Goal: Task Accomplishment & Management: Complete application form

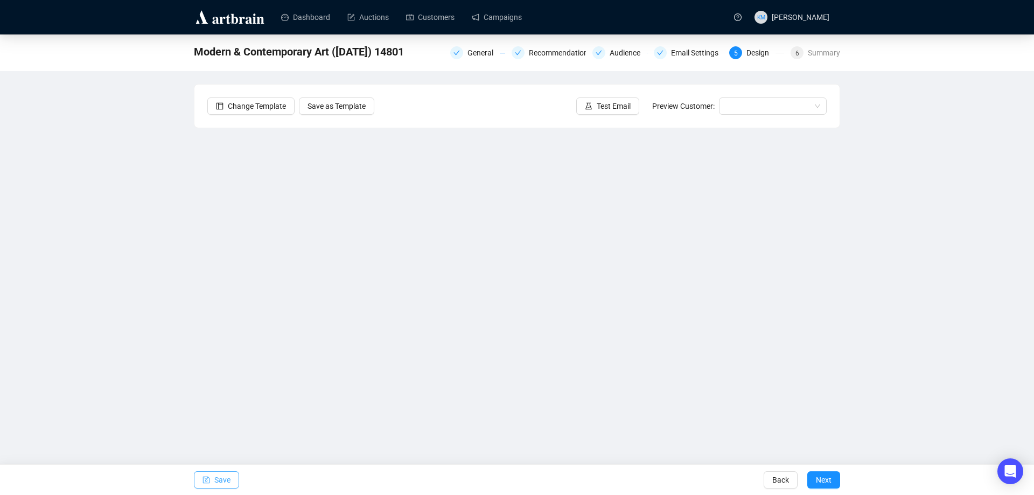
click at [226, 475] on span "Save" at bounding box center [222, 480] width 16 height 30
click at [625, 109] on span "Test Email" at bounding box center [614, 106] width 34 height 12
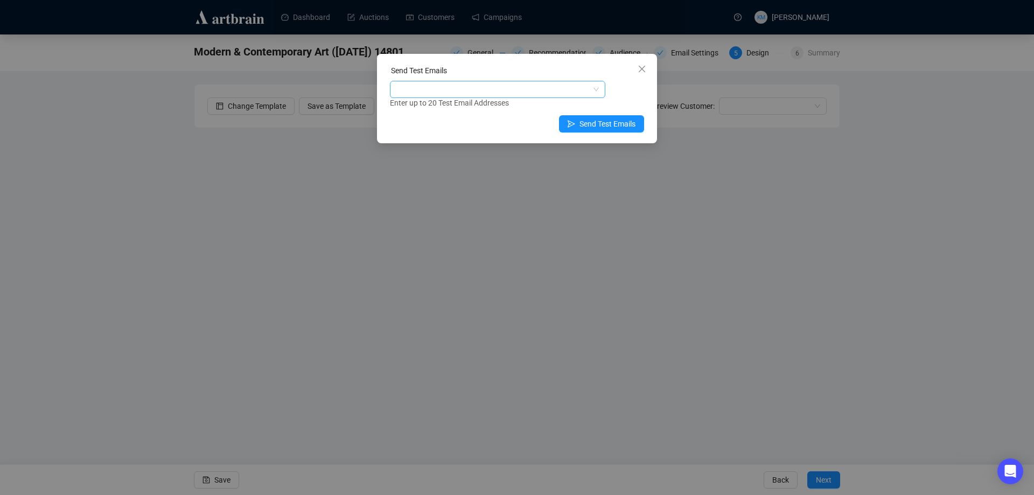
click at [540, 86] on div at bounding box center [492, 89] width 200 height 15
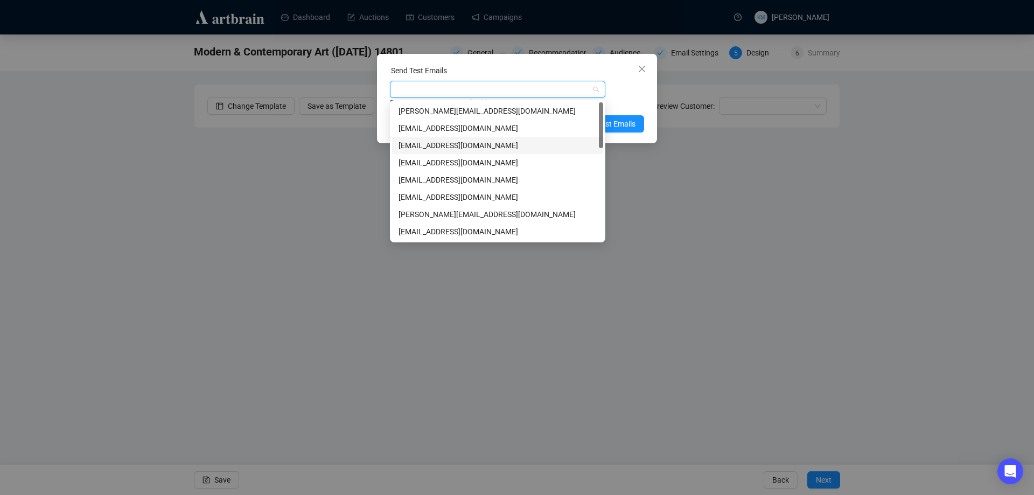
click at [451, 141] on div "[EMAIL_ADDRESS][DOMAIN_NAME]" at bounding box center [497, 145] width 198 height 12
click at [621, 98] on div "Enter up to 20 Test Email Addresses" at bounding box center [517, 103] width 254 height 12
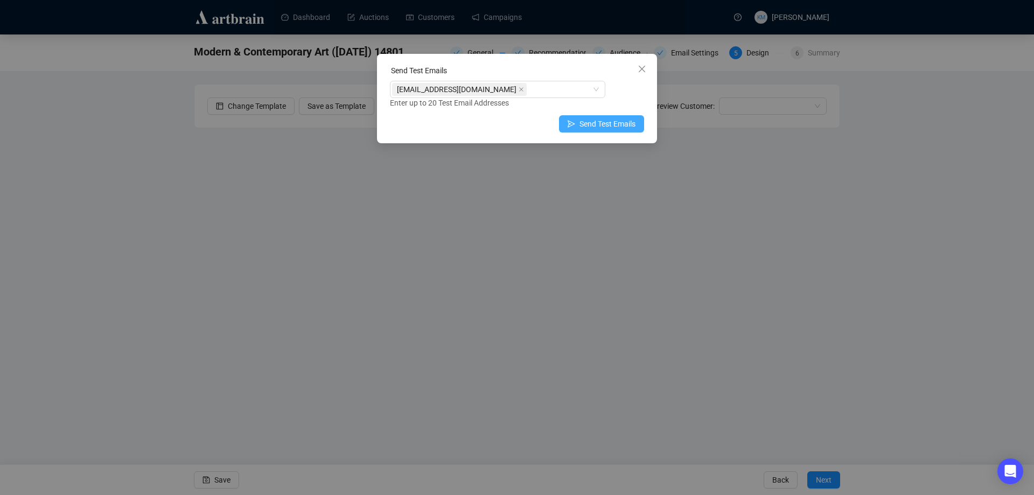
click at [621, 127] on span "Send Test Emails" at bounding box center [607, 124] width 56 height 12
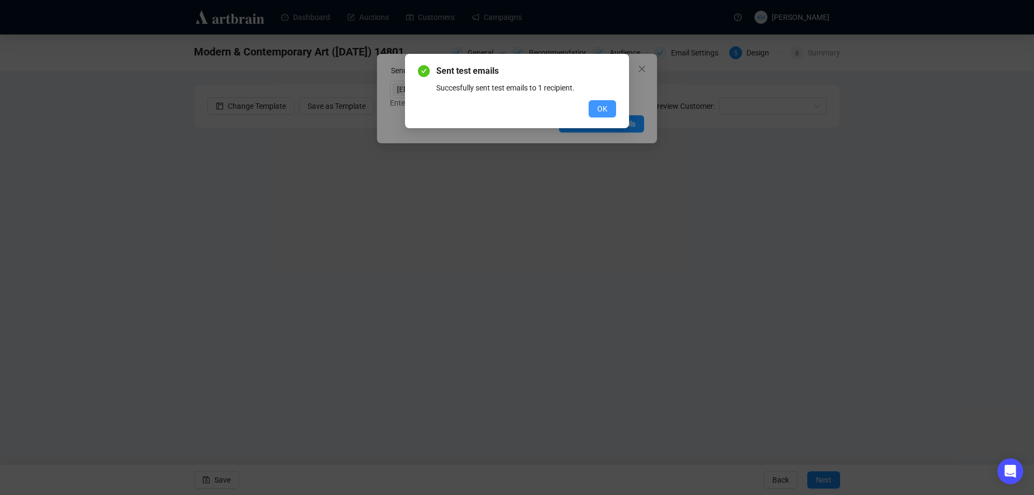
click at [610, 105] on button "OK" at bounding box center [602, 108] width 27 height 17
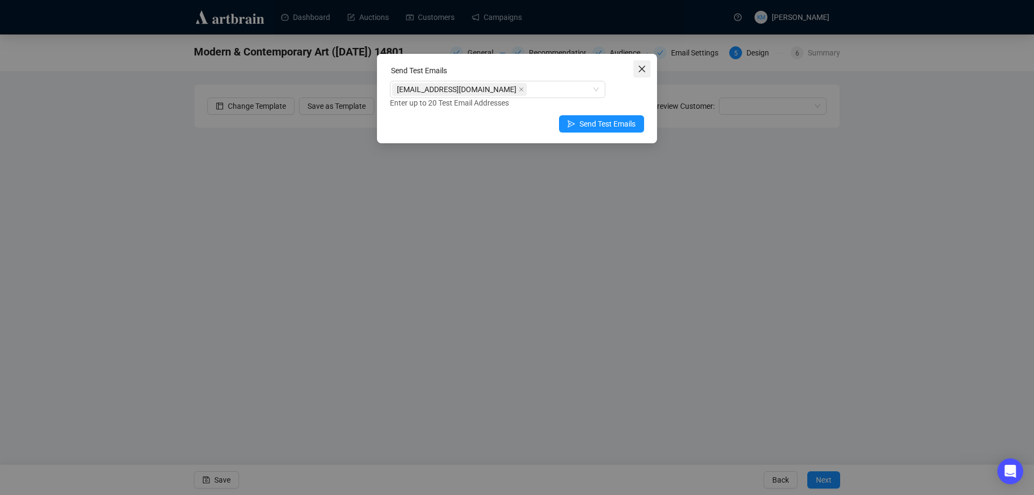
click at [640, 69] on icon "close" at bounding box center [642, 69] width 9 height 9
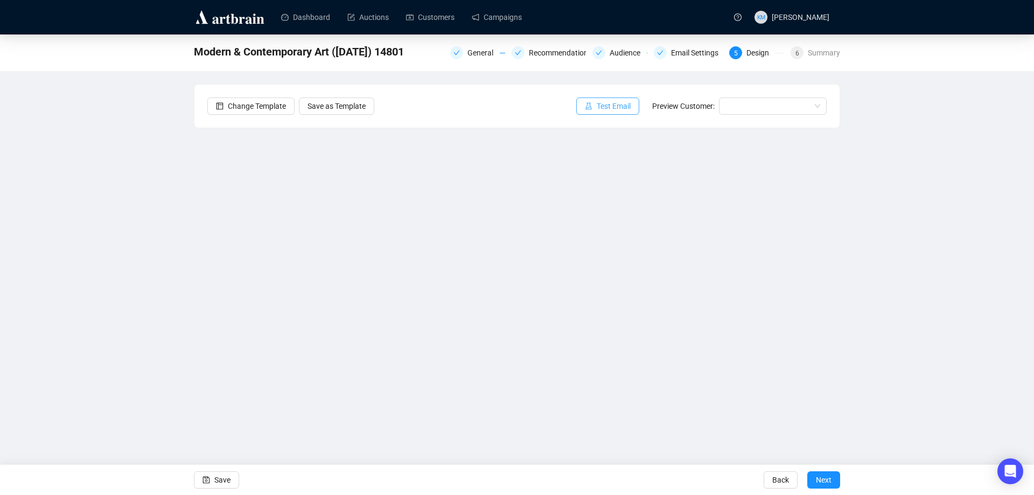
click at [618, 110] on span "Test Email" at bounding box center [614, 106] width 34 height 12
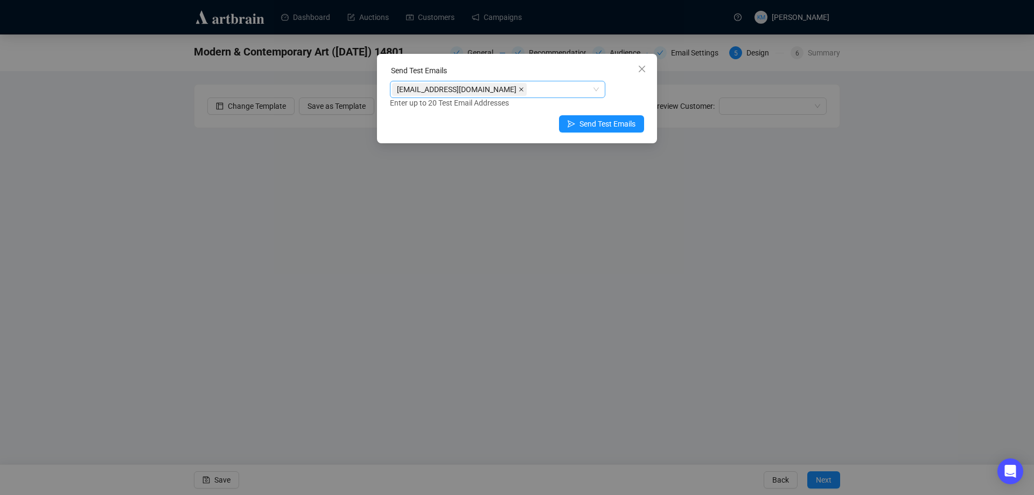
click at [519, 93] on span at bounding box center [521, 89] width 5 height 12
click at [492, 93] on div at bounding box center [492, 89] width 200 height 15
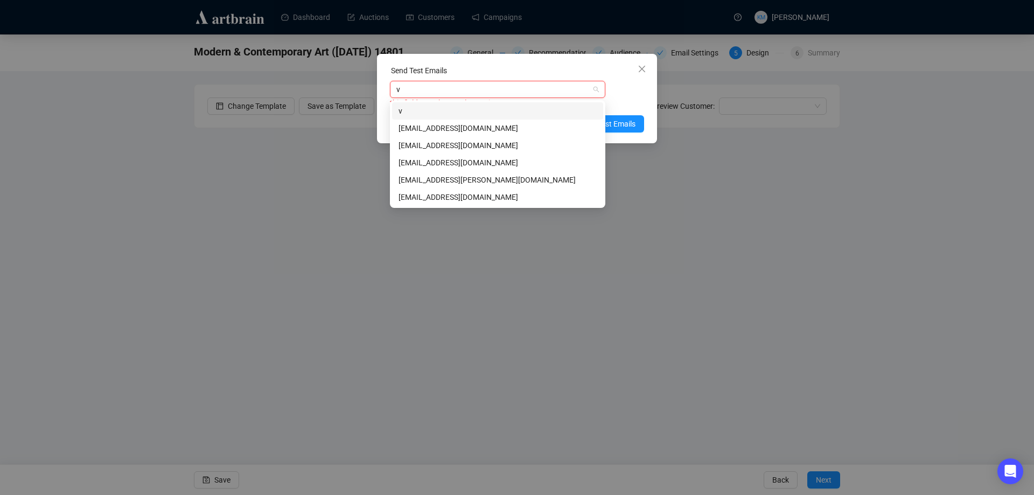
type input "vb"
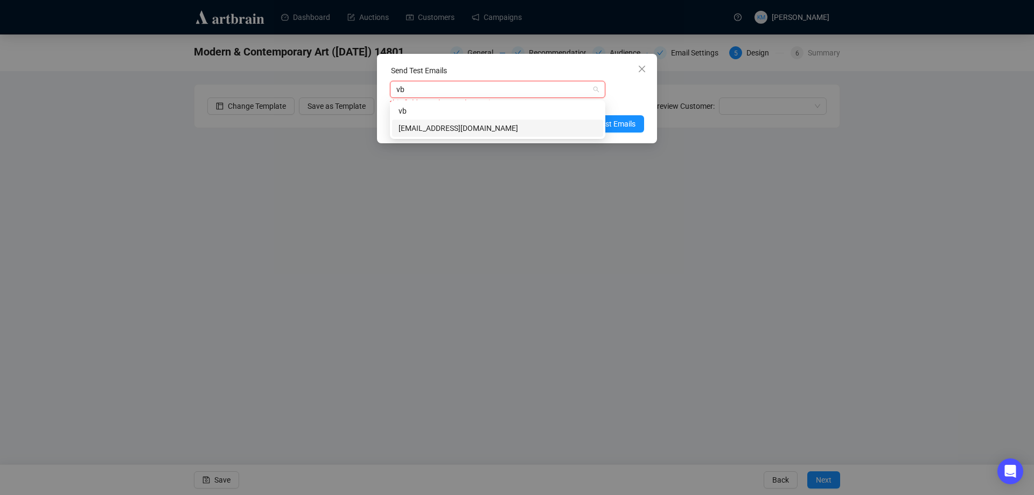
click at [468, 136] on div "[EMAIL_ADDRESS][DOMAIN_NAME]" at bounding box center [497, 128] width 211 height 17
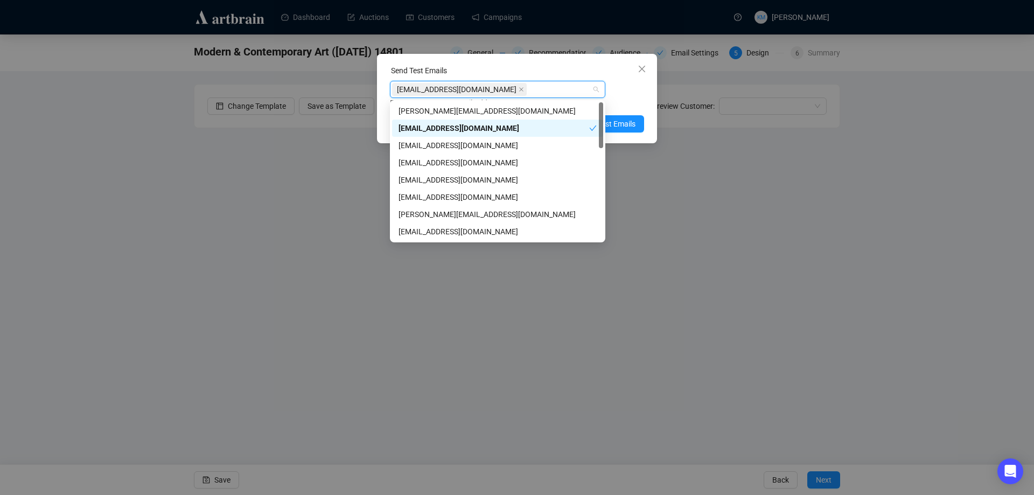
click at [475, 127] on div "[EMAIL_ADDRESS][DOMAIN_NAME]" at bounding box center [493, 128] width 191 height 12
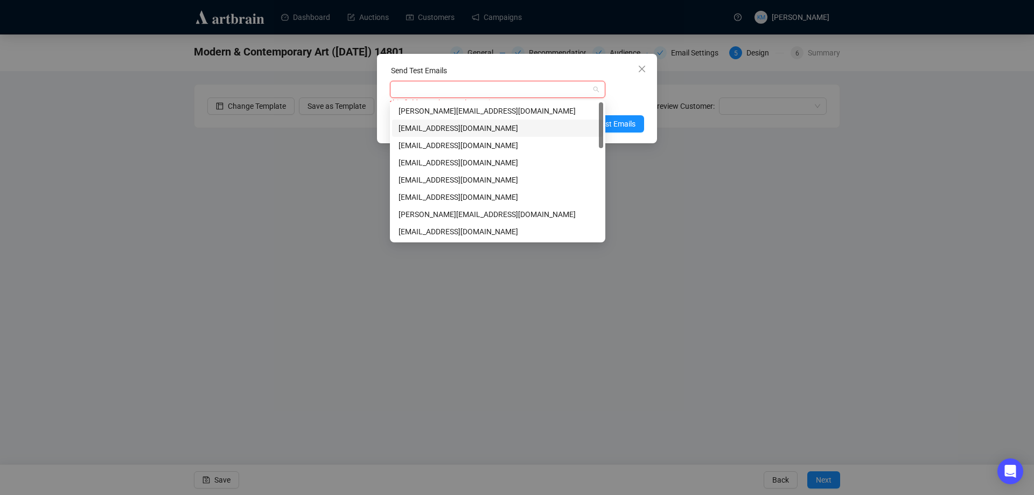
click at [470, 127] on div "[EMAIL_ADDRESS][DOMAIN_NAME]" at bounding box center [497, 128] width 198 height 12
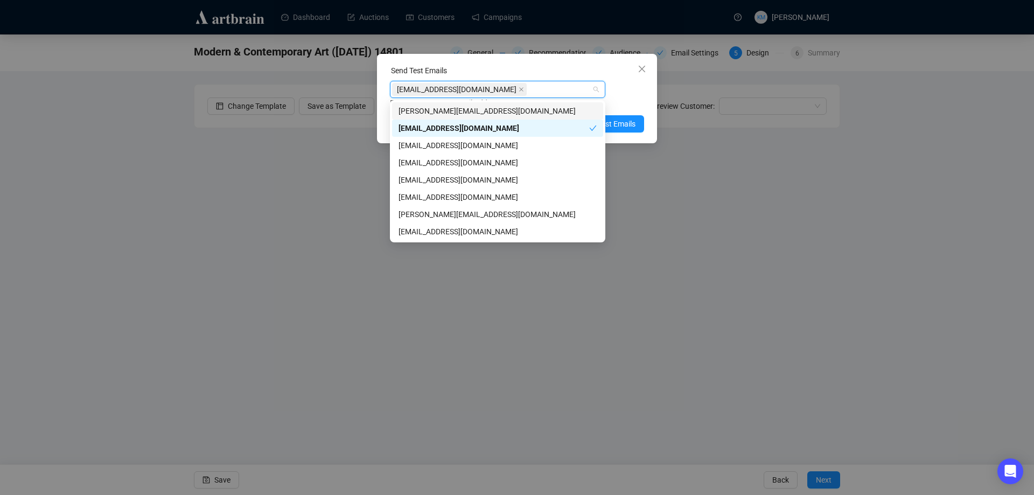
click at [628, 93] on div "[EMAIL_ADDRESS][DOMAIN_NAME] Enter up to 20 Test Email Addresses" at bounding box center [517, 95] width 254 height 28
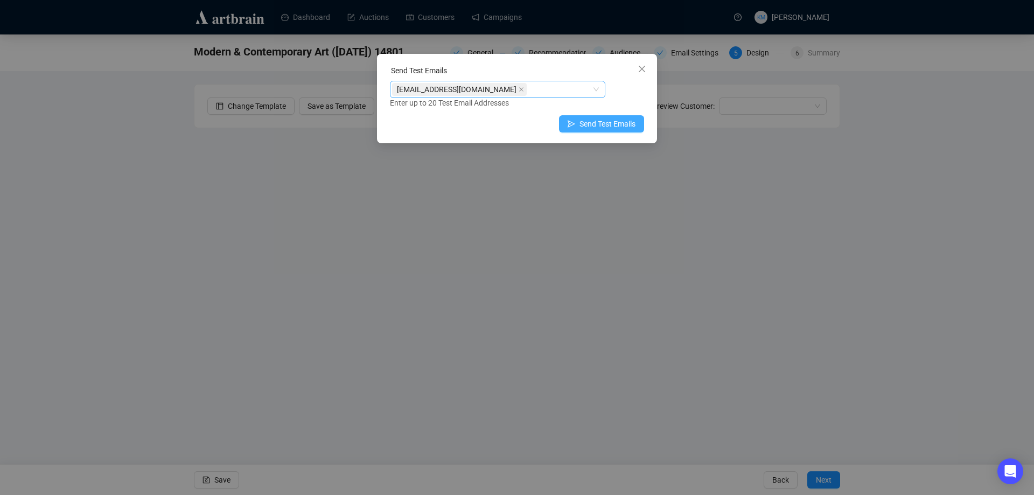
click at [631, 120] on span "Send Test Emails" at bounding box center [607, 124] width 56 height 12
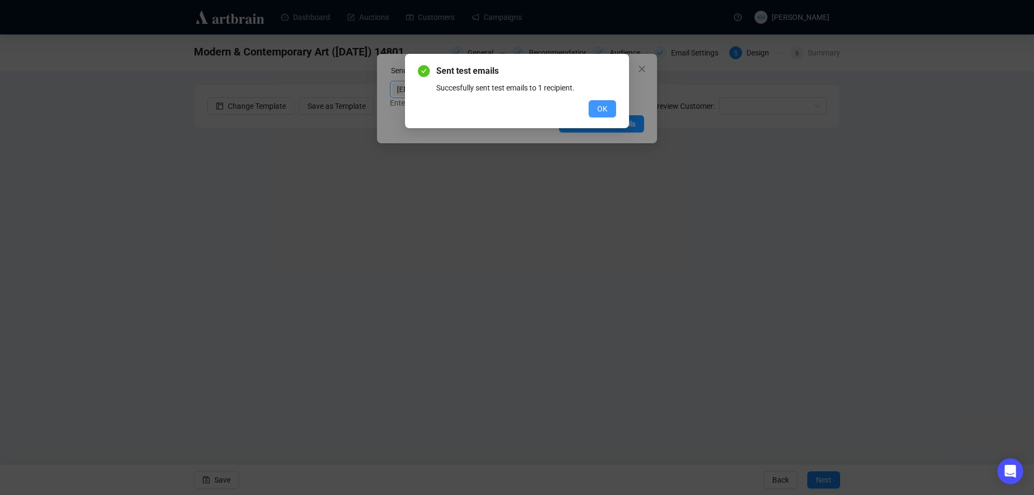
click at [604, 106] on span "OK" at bounding box center [602, 109] width 10 height 12
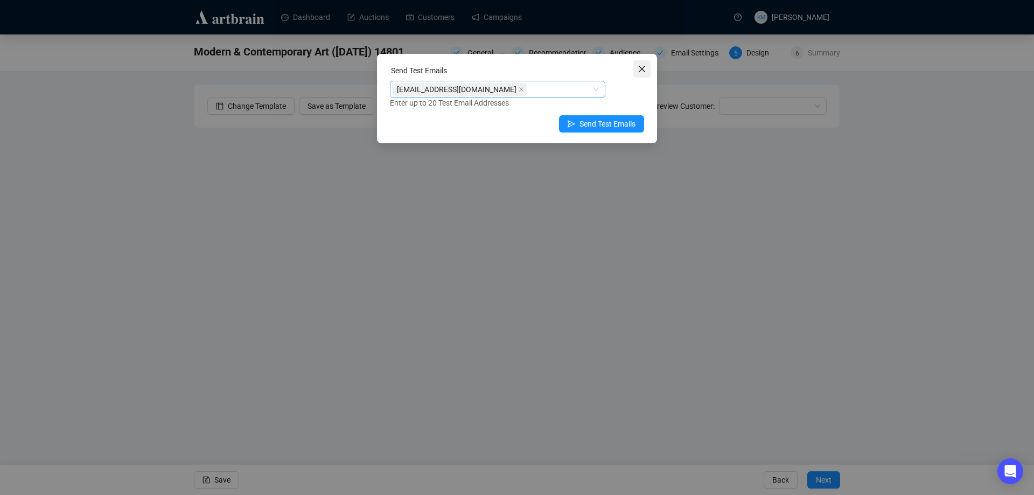
click at [644, 71] on icon "close" at bounding box center [642, 69] width 6 height 6
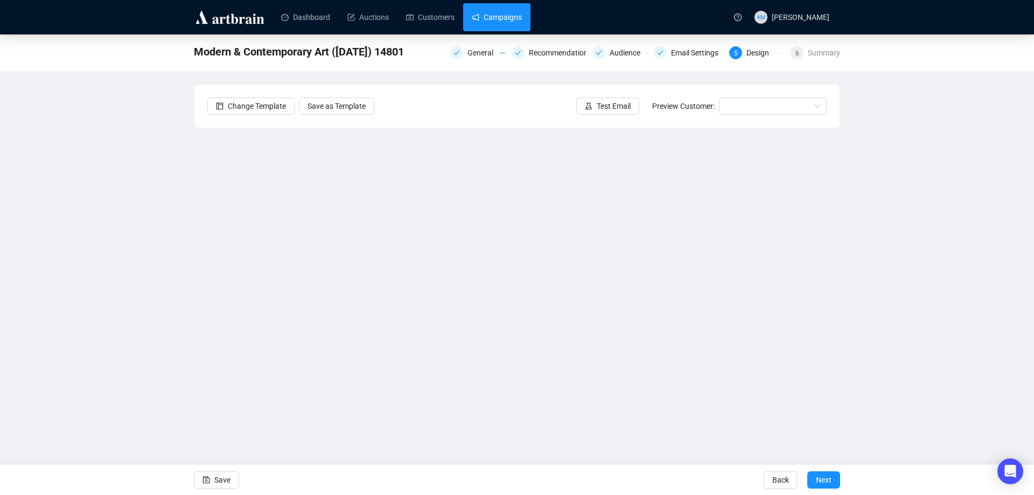
click at [485, 26] on link "Campaigns" at bounding box center [497, 17] width 50 height 28
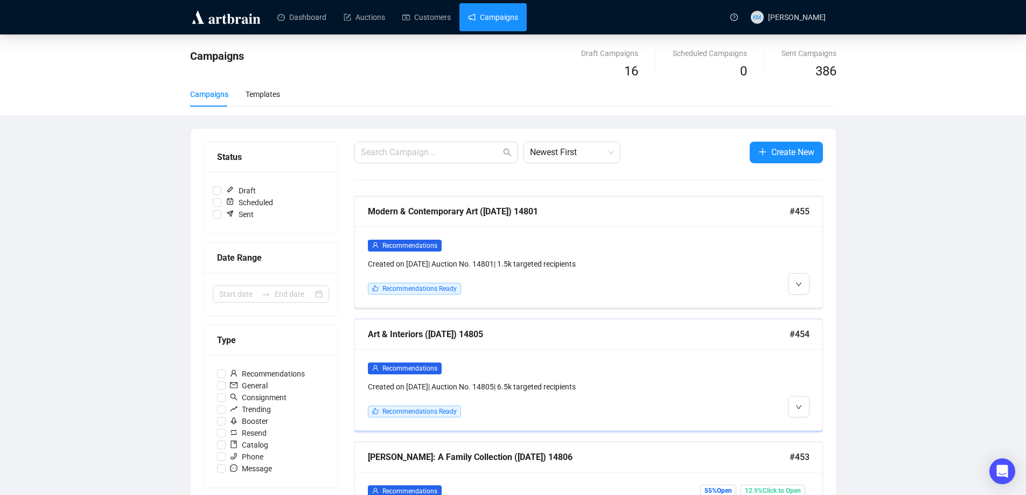
scroll to position [54, 0]
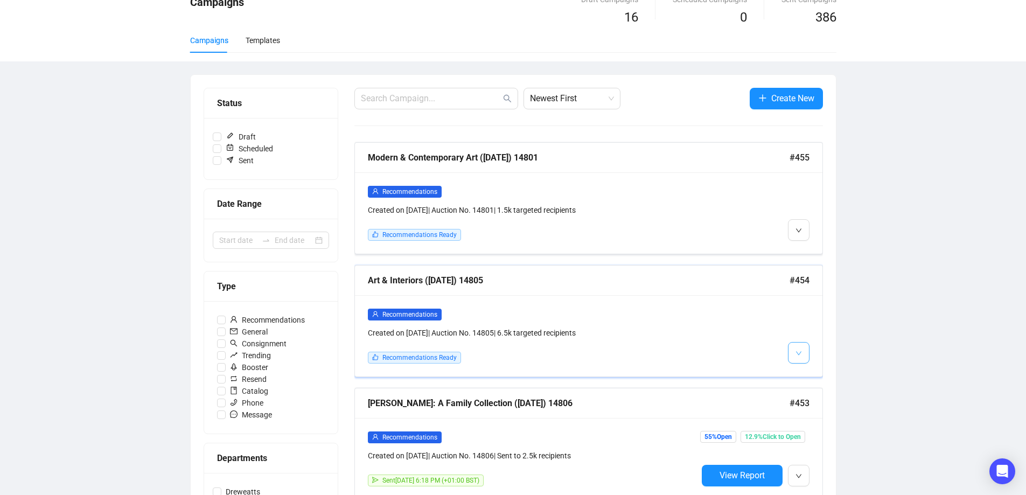
click at [805, 351] on button "button" at bounding box center [799, 353] width 22 height 22
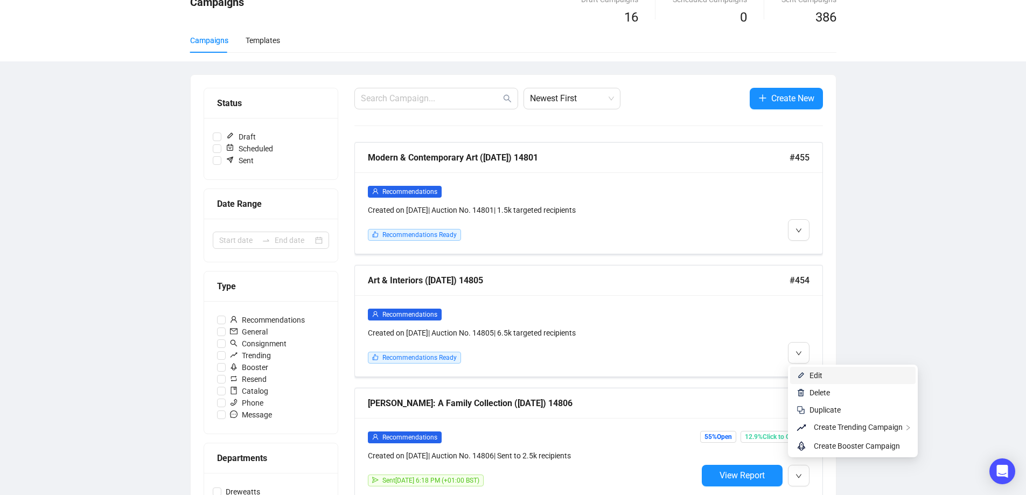
click at [809, 374] on li "Edit" at bounding box center [852, 375] width 125 height 17
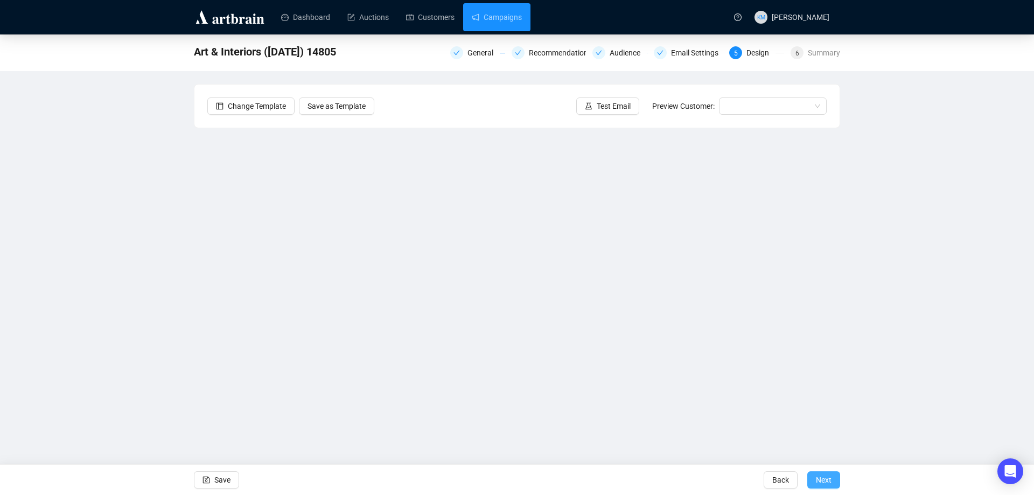
click at [824, 477] on span "Next" at bounding box center [824, 480] width 16 height 30
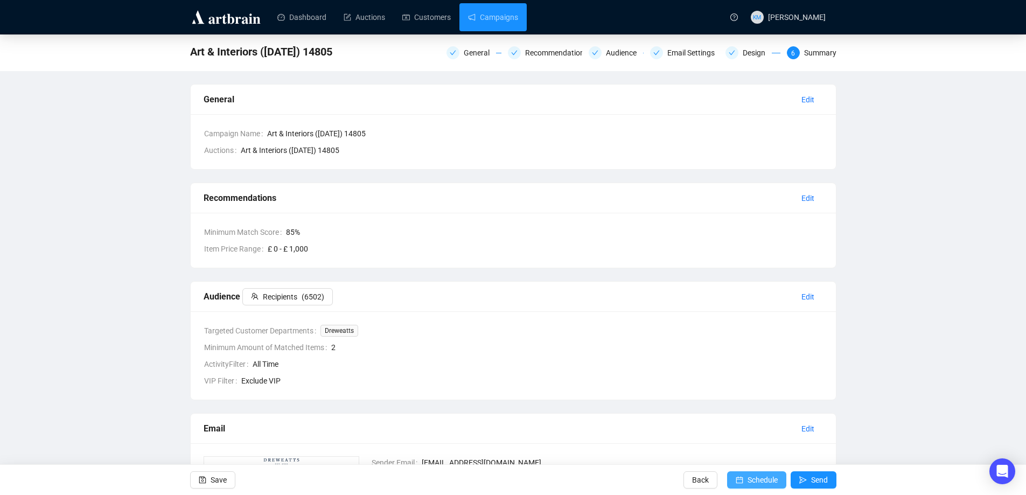
click at [764, 480] on span "Schedule" at bounding box center [762, 480] width 30 height 30
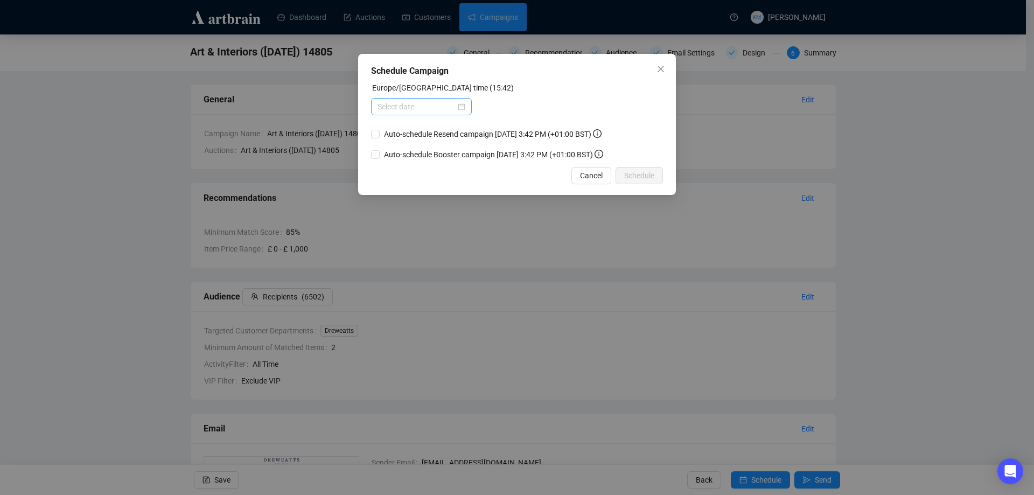
click at [465, 106] on div at bounding box center [421, 107] width 88 height 12
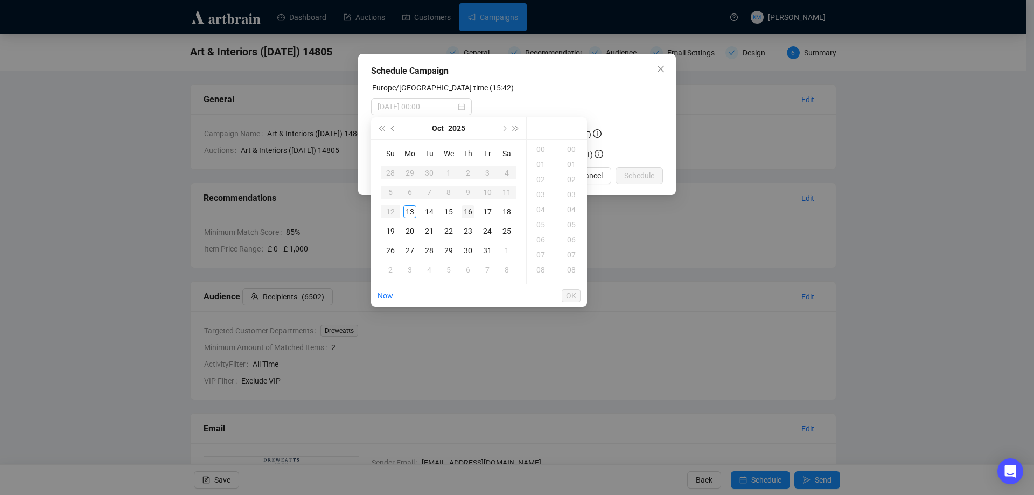
click at [474, 213] on td "16" at bounding box center [467, 211] width 19 height 19
click at [544, 208] on div "18" at bounding box center [542, 205] width 26 height 15
click at [571, 201] on div "18" at bounding box center [572, 205] width 26 height 15
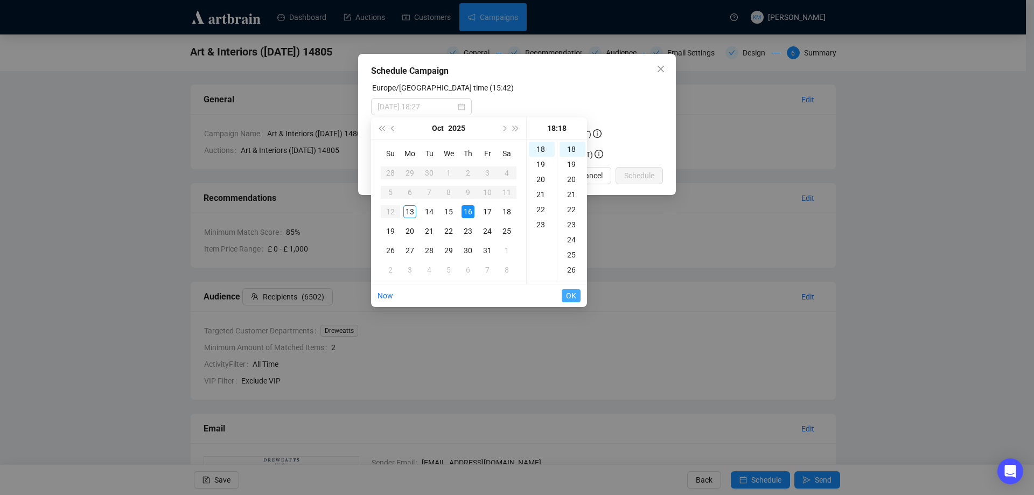
type input "[DATE] 18:18"
click at [573, 292] on span "OK" at bounding box center [571, 295] width 10 height 20
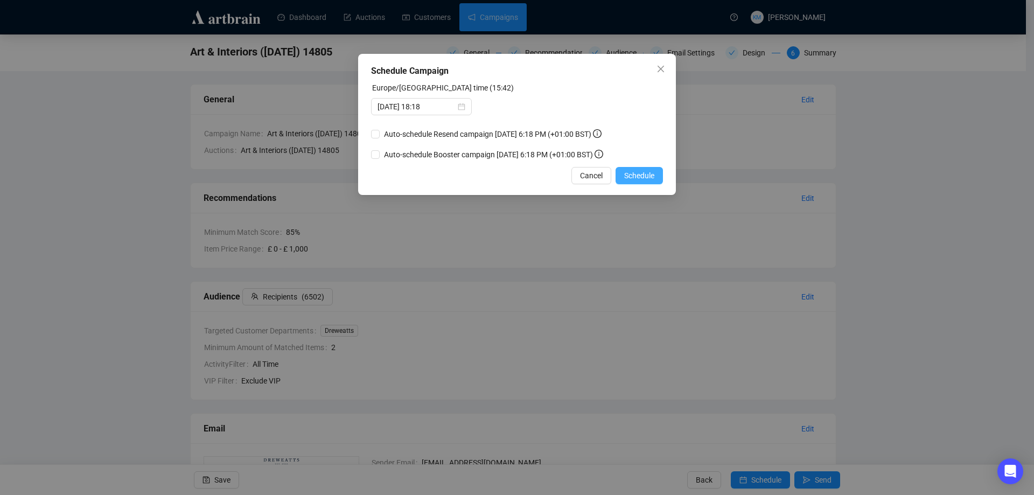
click at [633, 178] on span "Schedule" at bounding box center [639, 176] width 30 height 12
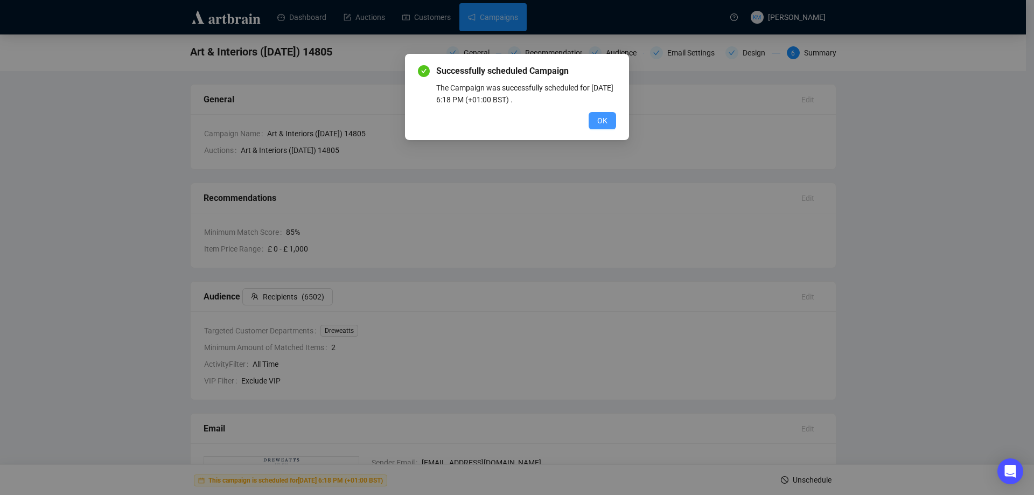
click at [608, 115] on button "OK" at bounding box center [602, 120] width 27 height 17
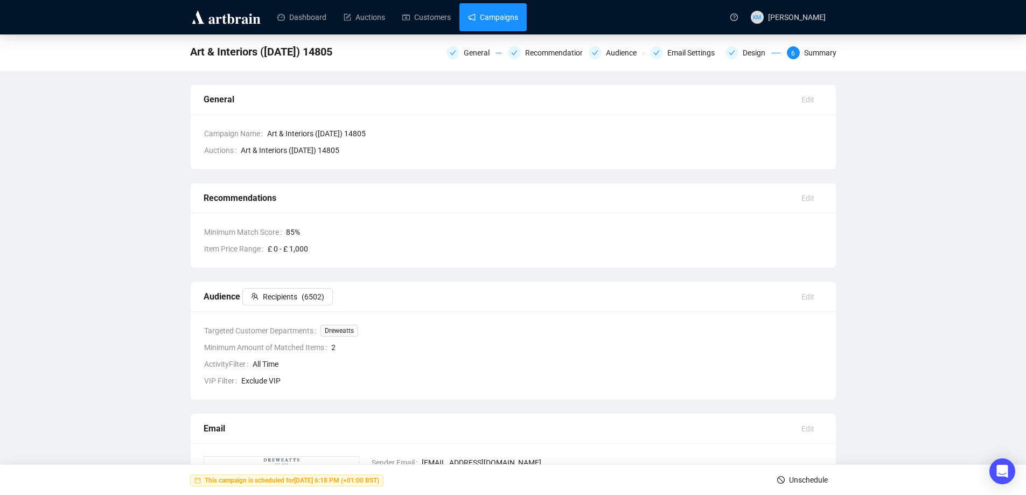
click at [509, 19] on link "Campaigns" at bounding box center [493, 17] width 50 height 28
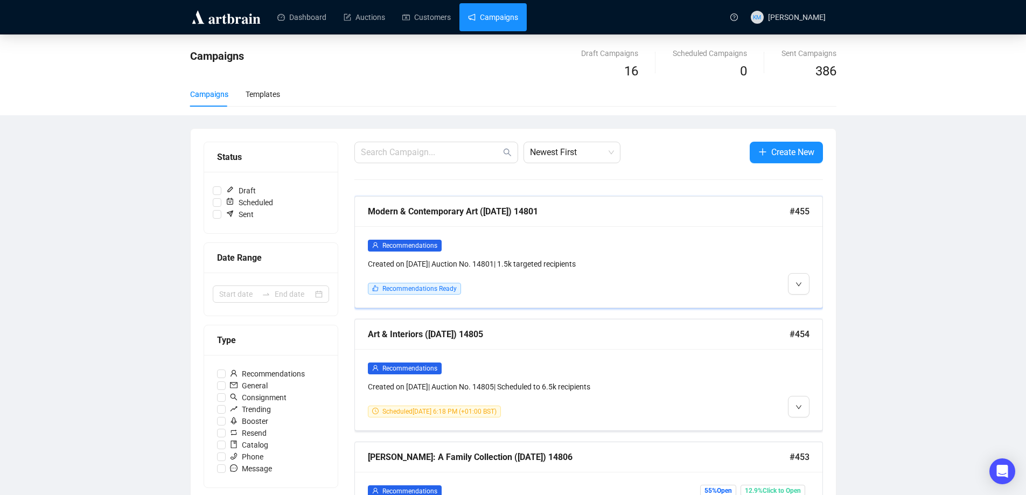
click at [810, 290] on div "Recommendations Created on [DATE] | Auction No. 14801 | 1.5k targeted recipient…" at bounding box center [588, 266] width 467 height 81
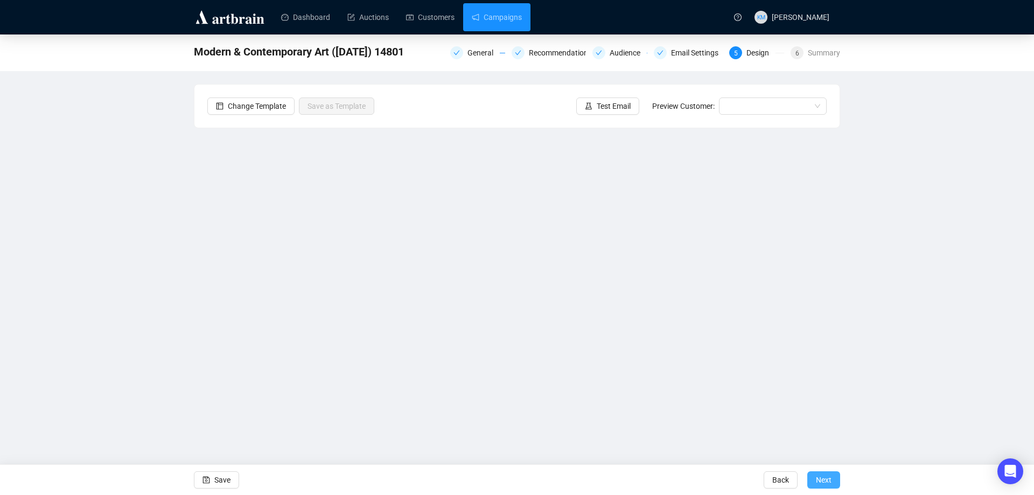
click at [836, 484] on button "Next" at bounding box center [823, 479] width 33 height 17
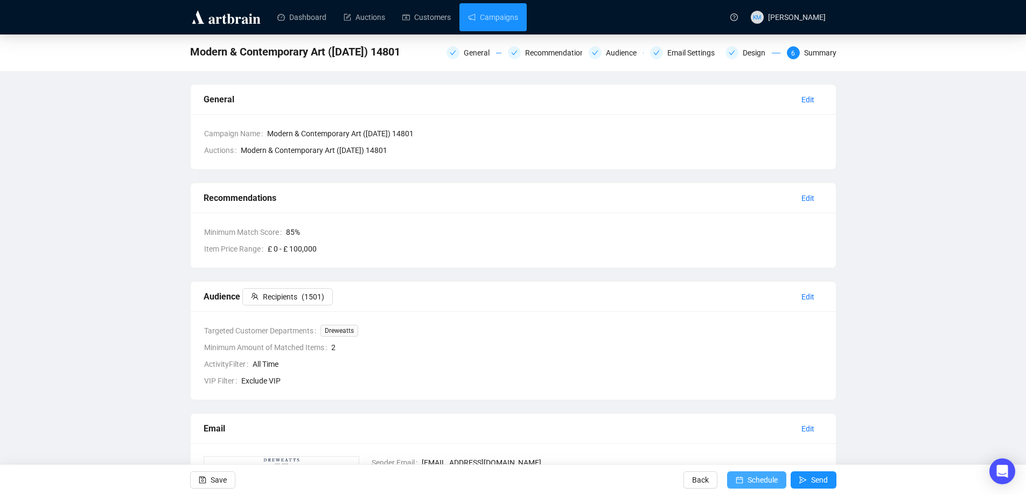
click at [777, 480] on span "Schedule" at bounding box center [762, 480] width 30 height 30
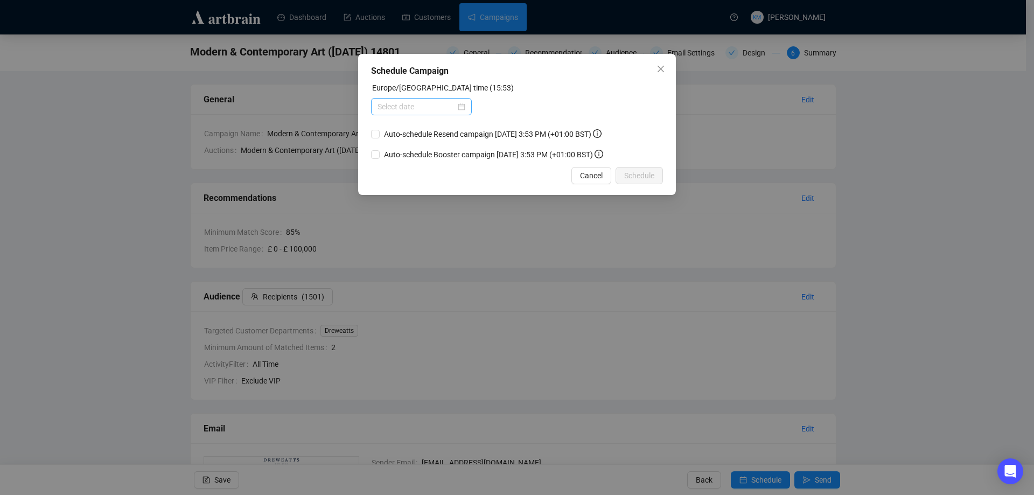
click at [464, 107] on div at bounding box center [421, 107] width 88 height 12
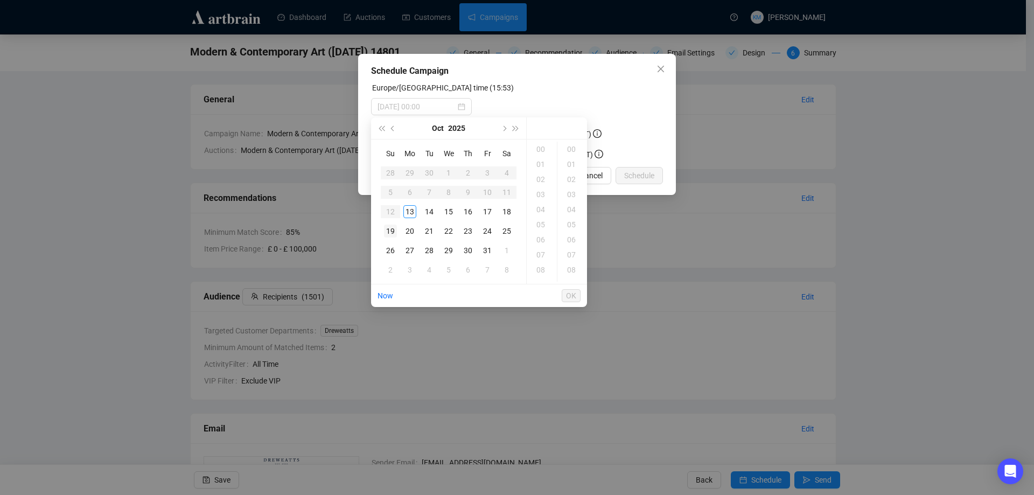
click at [393, 230] on div "19" at bounding box center [390, 231] width 13 height 13
click at [541, 269] on div "08" at bounding box center [542, 269] width 26 height 15
click at [569, 270] on div "08" at bounding box center [572, 269] width 26 height 15
type input "[DATE] 08:08"
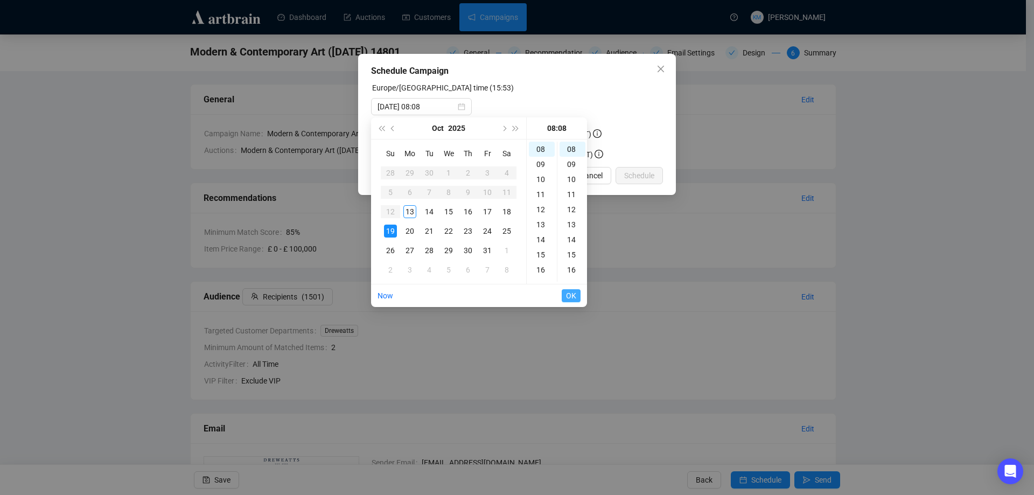
click at [573, 291] on span "OK" at bounding box center [571, 295] width 10 height 20
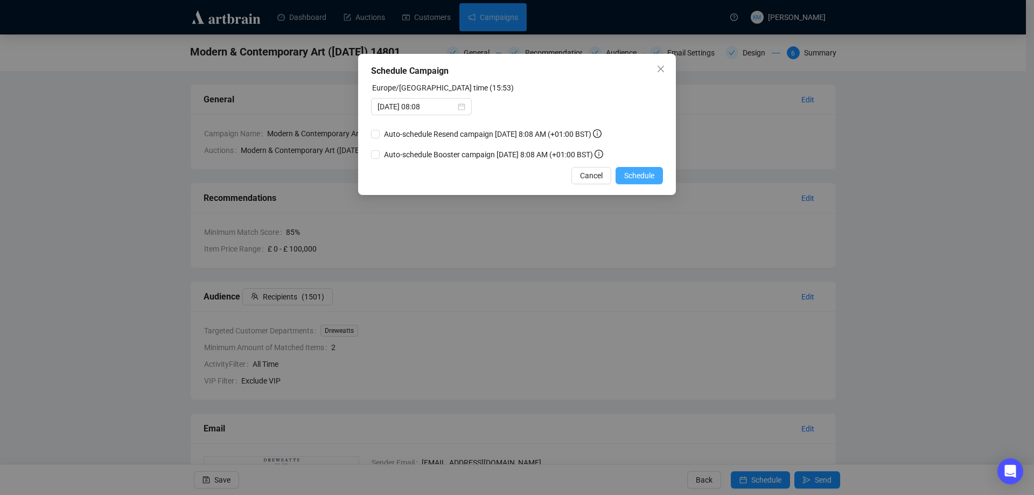
click at [645, 172] on span "Schedule" at bounding box center [639, 176] width 30 height 12
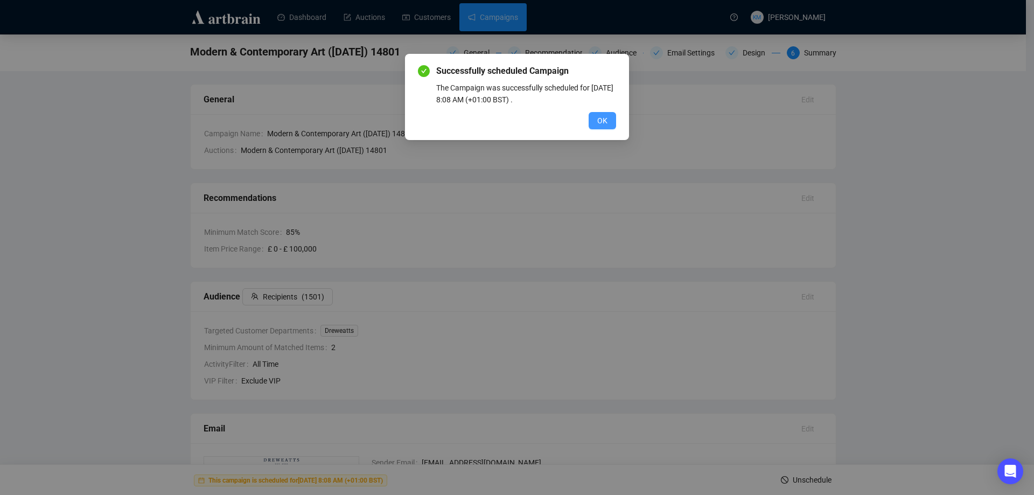
click at [601, 125] on span "OK" at bounding box center [602, 121] width 10 height 12
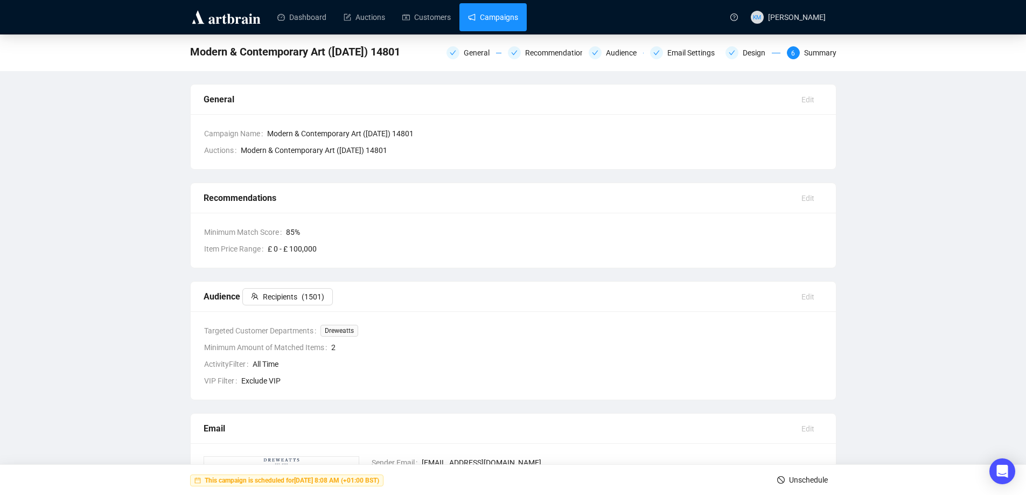
click at [496, 17] on link "Campaigns" at bounding box center [493, 17] width 50 height 28
